Goal: Transaction & Acquisition: Purchase product/service

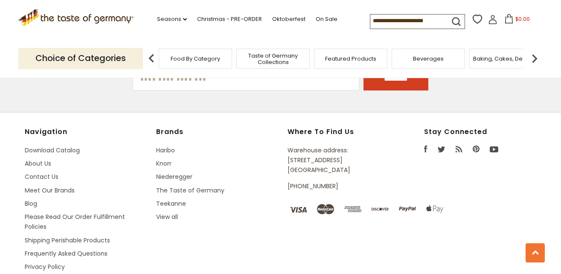
scroll to position [2606, 0]
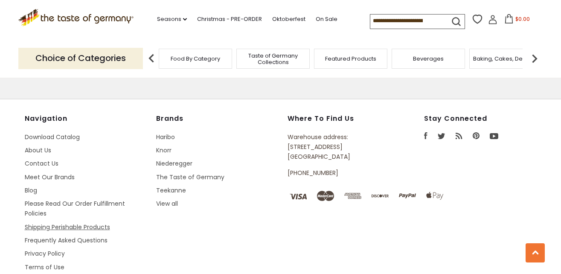
click at [95, 223] on link "Shipping Perishable Products" at bounding box center [67, 227] width 85 height 9
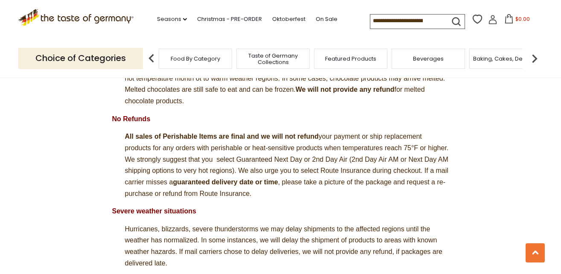
scroll to position [576, 0]
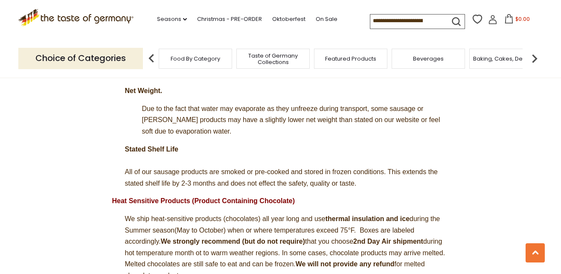
click at [402, 21] on input at bounding box center [407, 21] width 72 height 12
type input "******"
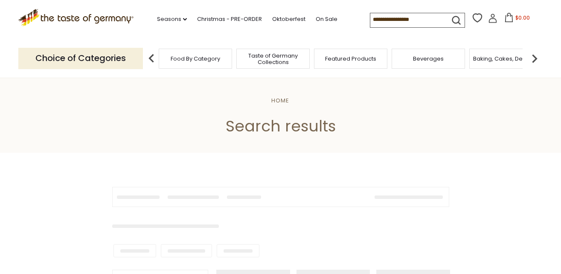
type input "******"
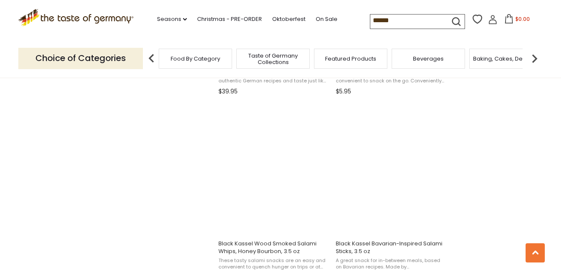
scroll to position [888, 0]
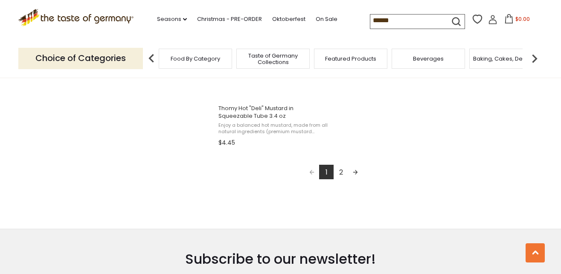
click at [342, 172] on link "2" at bounding box center [341, 172] width 15 height 15
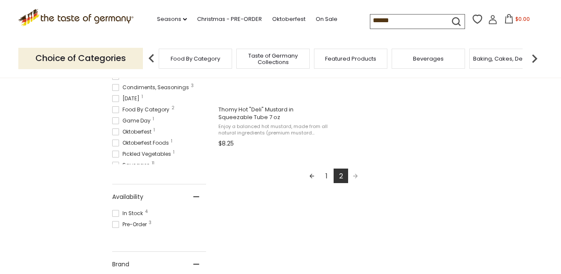
scroll to position [387, 0]
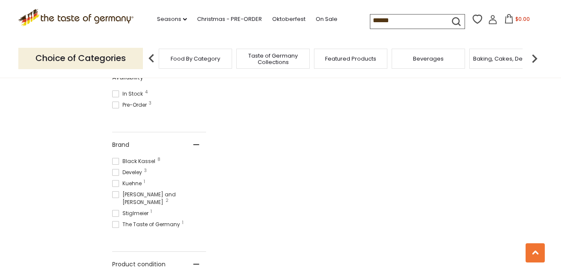
click at [523, 25] on button "$0.00" at bounding box center [517, 20] width 36 height 13
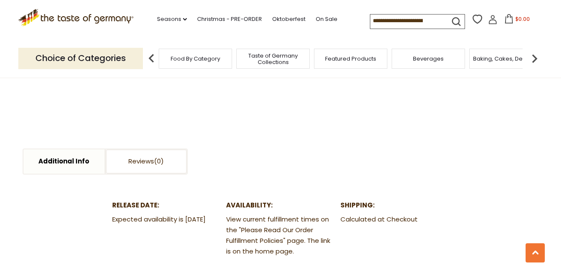
scroll to position [465, 0]
